Goal: Transaction & Acquisition: Purchase product/service

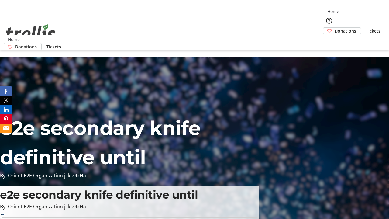
click at [334, 28] on span "Donations" at bounding box center [345, 31] width 22 height 6
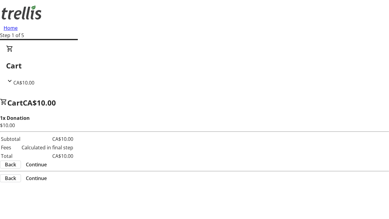
select select "CA"
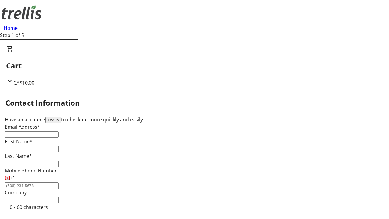
click at [61, 117] on button "Log in" at bounding box center [53, 120] width 16 height 6
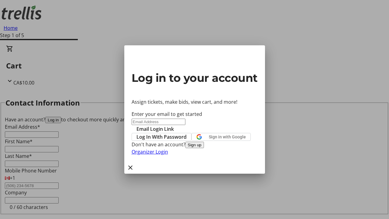
click at [186, 133] on span "Log In With Password" at bounding box center [161, 136] width 50 height 7
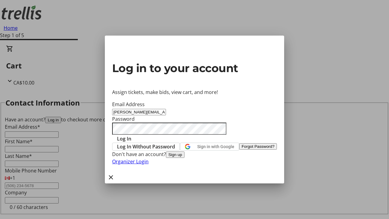
click at [131, 135] on span "Log In" at bounding box center [124, 138] width 14 height 7
